Goal: Check status: Check status

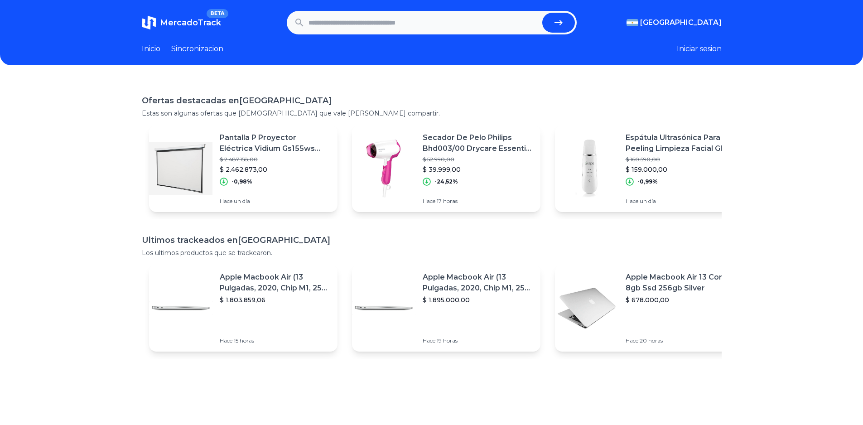
click at [471, 138] on p "Secador De Pelo Philips Bhd003/00 Drycare Essential 1400w" at bounding box center [478, 143] width 111 height 22
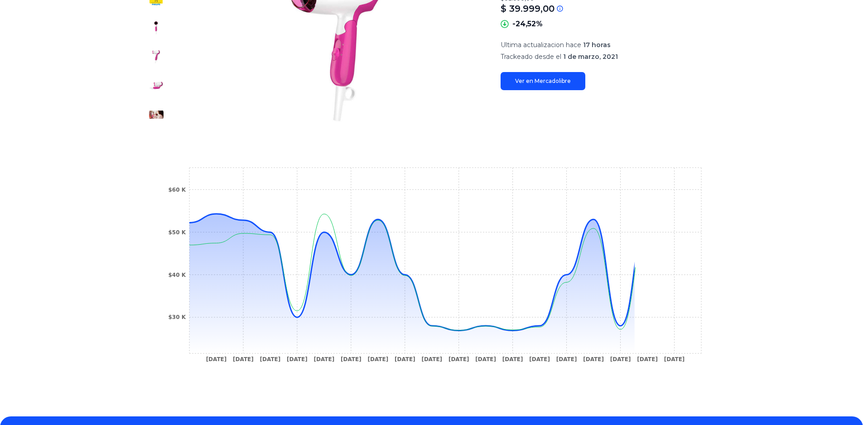
scroll to position [181, 0]
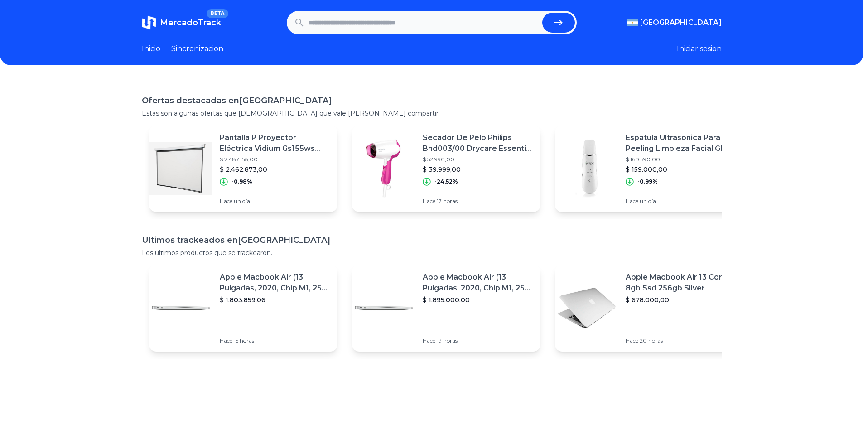
scroll to position [45, 0]
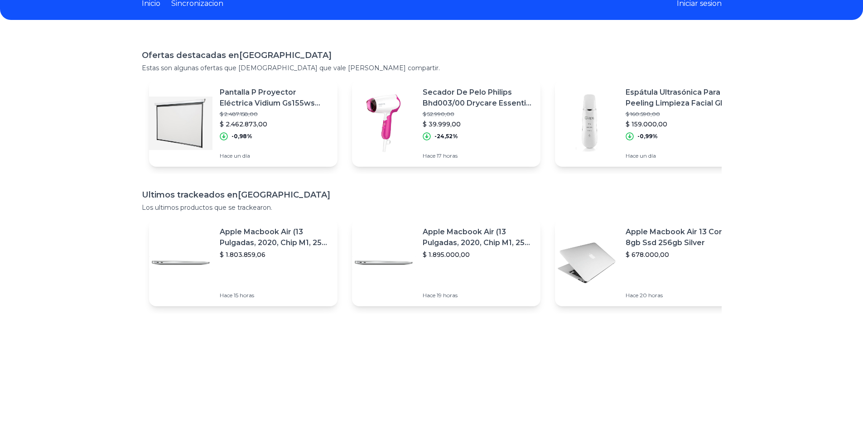
click at [451, 233] on p "Apple Macbook Air (13 Pulgadas, 2020, Chip M1, 256 Gb De Ssd, 8 Gb De Ram) - Pl…" at bounding box center [478, 238] width 111 height 22
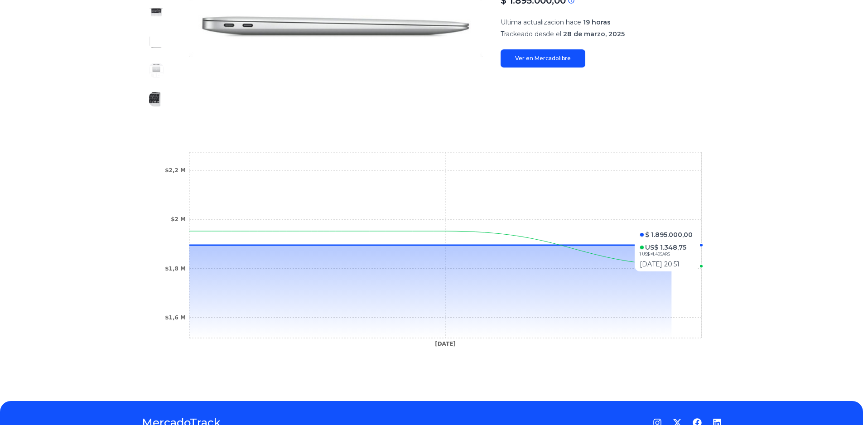
scroll to position [196, 0]
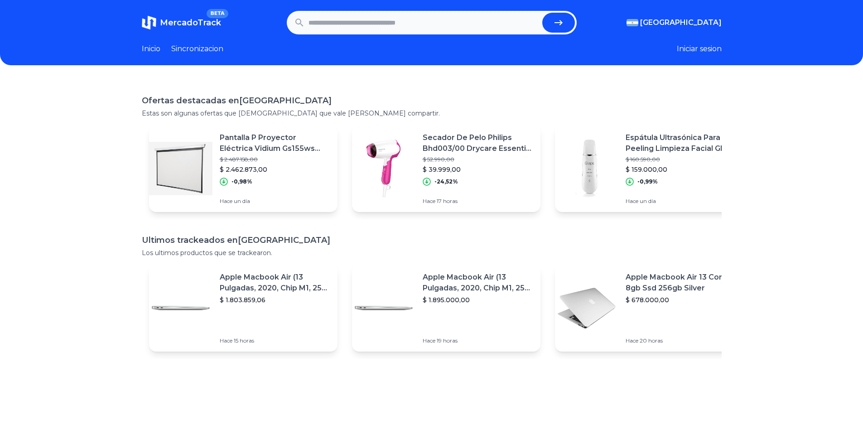
click at [181, 45] on link "Sincronizacion" at bounding box center [197, 49] width 52 height 11
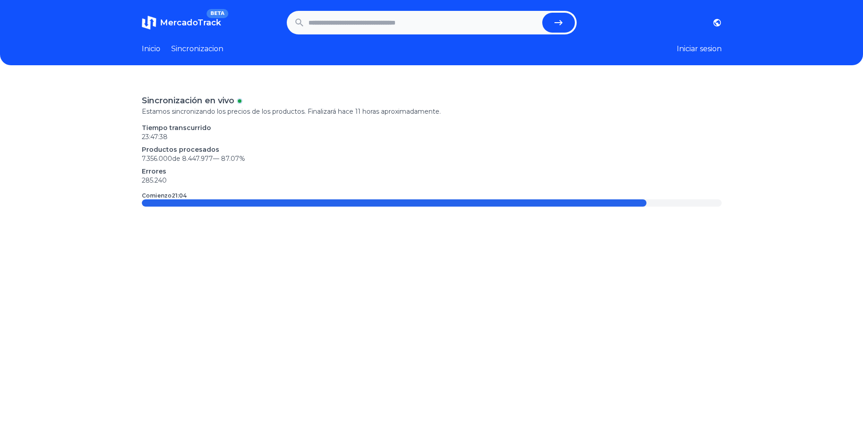
click at [150, 47] on link "Inicio" at bounding box center [151, 49] width 19 height 11
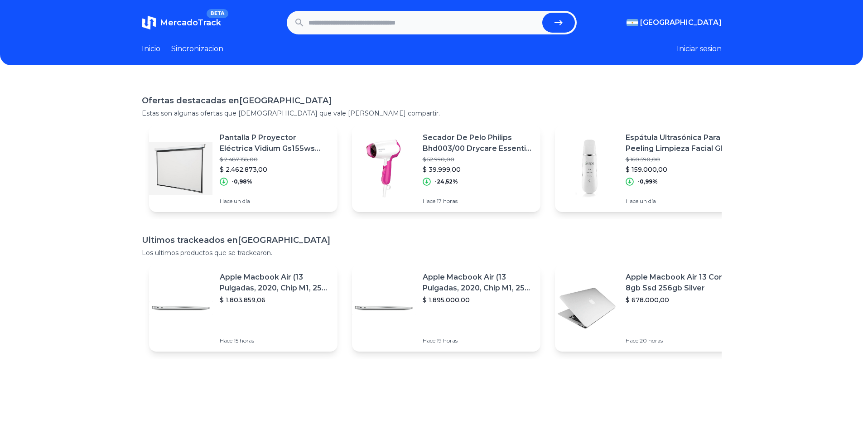
drag, startPoint x: 320, startPoint y: 14, endPoint x: 327, endPoint y: 15, distance: 7.7
click at [320, 14] on input "text" at bounding box center [424, 23] width 230 height 20
paste input "**********"
click at [563, 23] on icon "submit" at bounding box center [559, 22] width 8 height 5
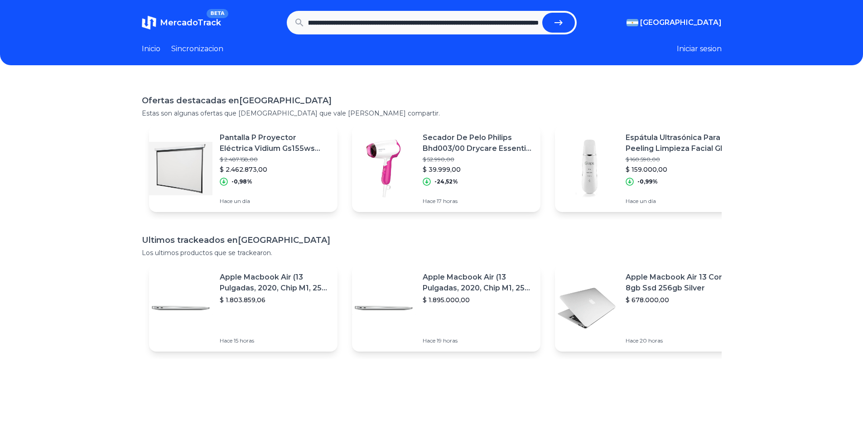
type input "**********"
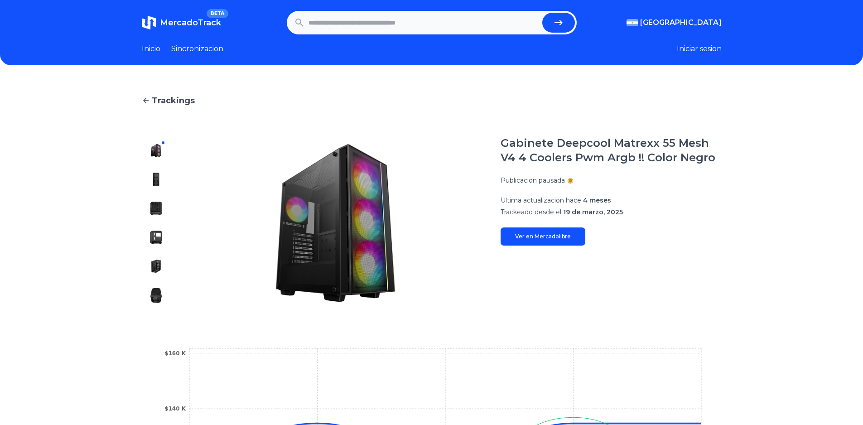
click at [158, 174] on img at bounding box center [156, 179] width 15 height 15
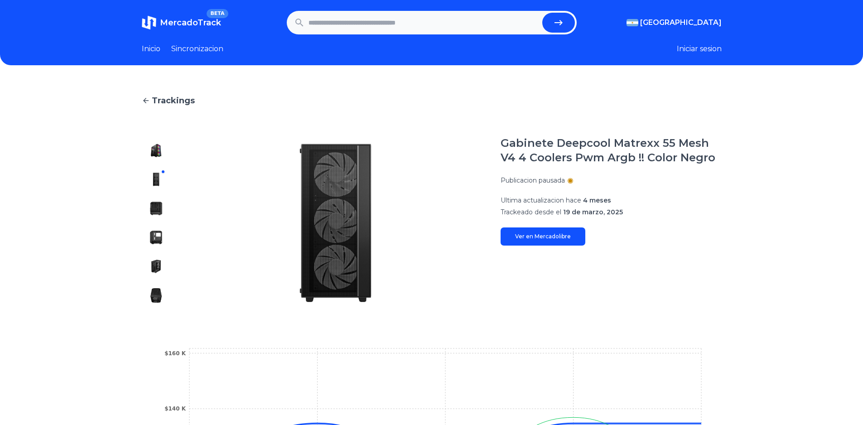
click at [160, 198] on div at bounding box center [156, 223] width 29 height 174
click at [161, 209] on img at bounding box center [156, 208] width 15 height 15
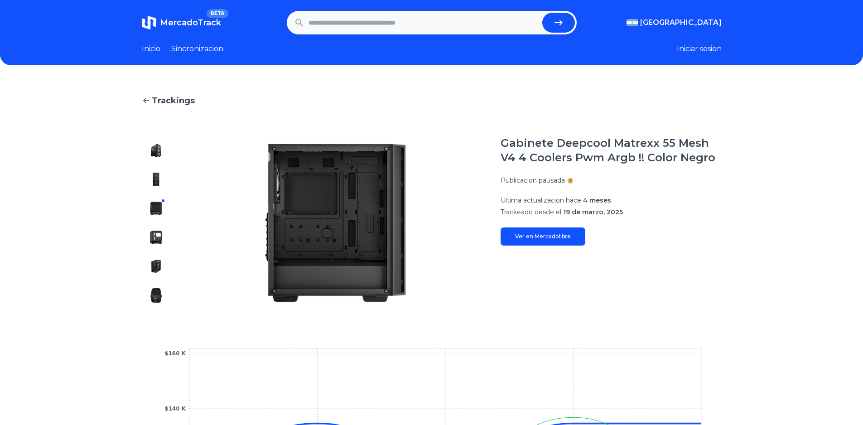
click at [165, 245] on div at bounding box center [156, 223] width 29 height 174
click at [162, 240] on img at bounding box center [156, 237] width 15 height 15
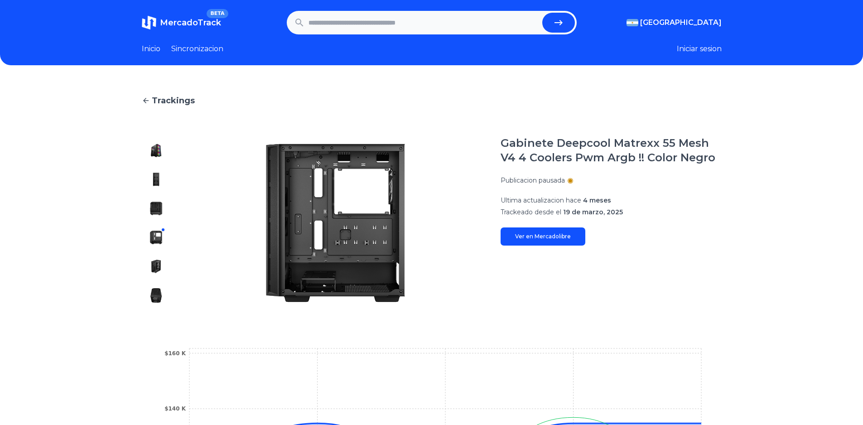
click at [159, 274] on div at bounding box center [156, 223] width 29 height 174
click at [158, 267] on img at bounding box center [156, 266] width 15 height 15
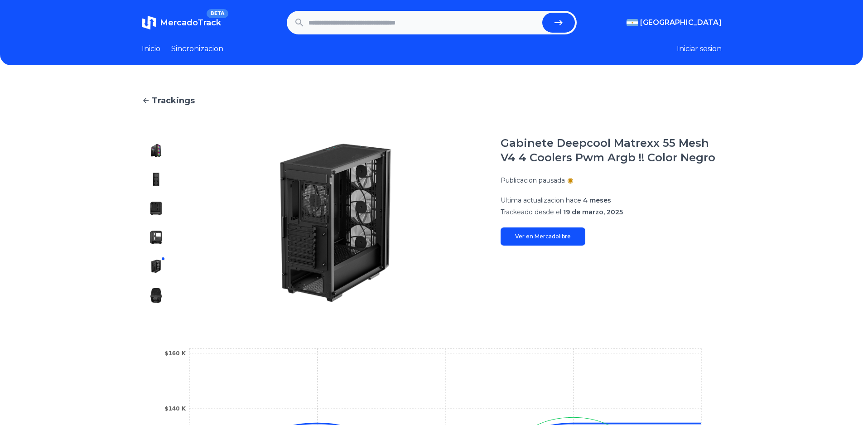
click at [158, 300] on img at bounding box center [156, 295] width 15 height 15
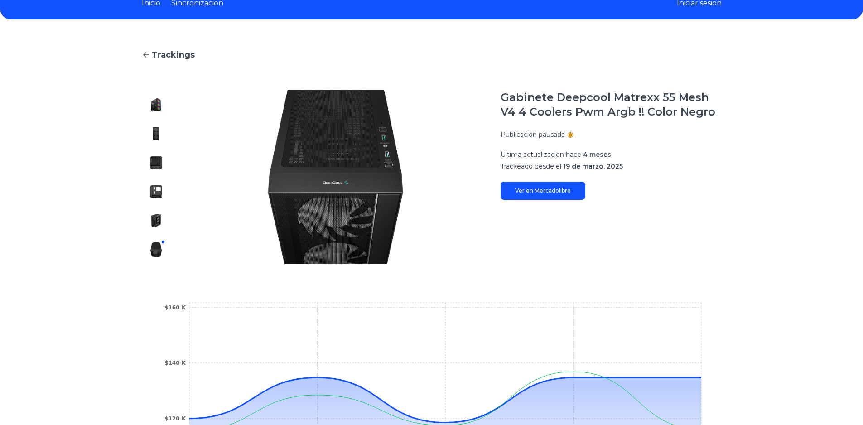
scroll to position [91, 0]
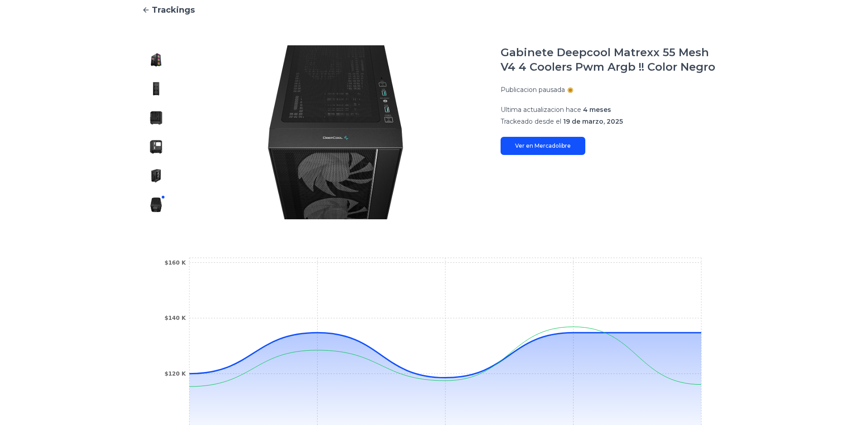
click at [518, 142] on link "Ver en Mercadolibre" at bounding box center [543, 146] width 85 height 18
